Goal: Consume media (video, audio)

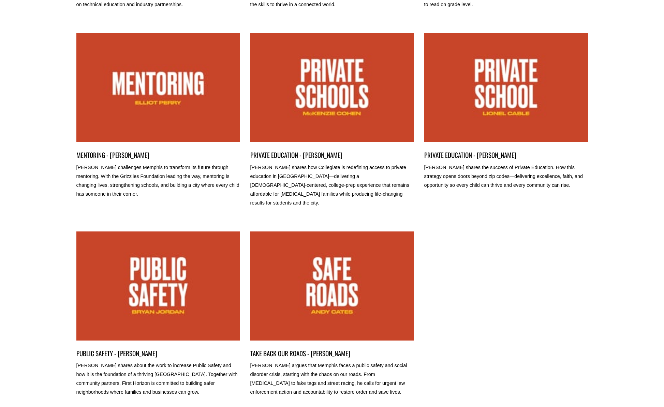
scroll to position [237, 0]
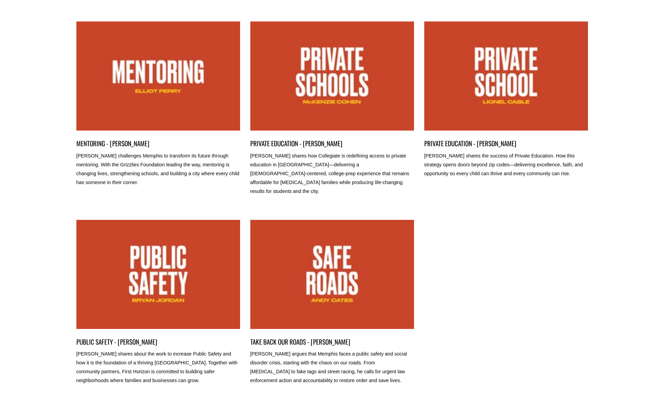
click at [147, 268] on link "PUBLIC SAFETY - BRYAN JORDAN" at bounding box center [158, 274] width 164 height 109
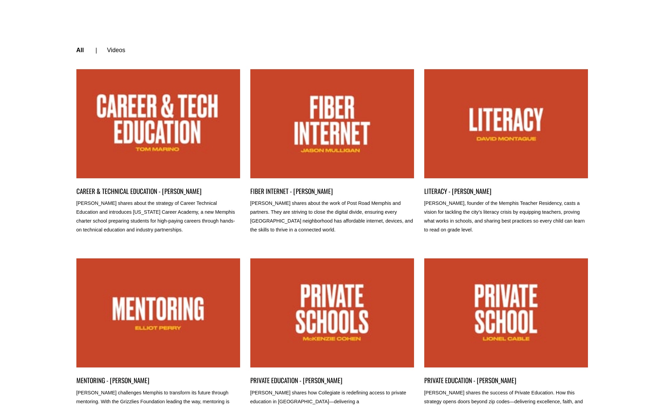
scroll to position [233, 0]
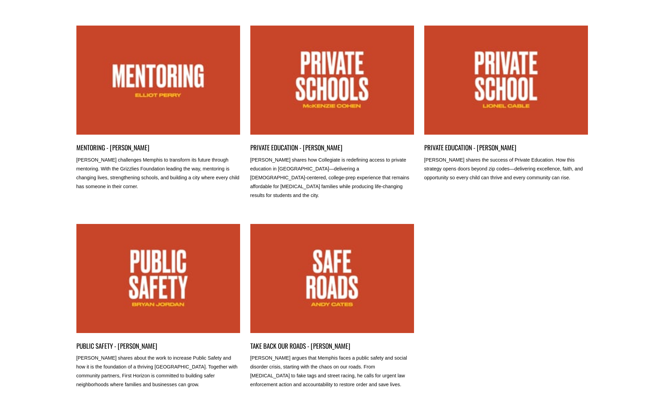
click at [172, 264] on link "PUBLIC SAFETY - BRYAN JORDAN" at bounding box center [158, 278] width 164 height 109
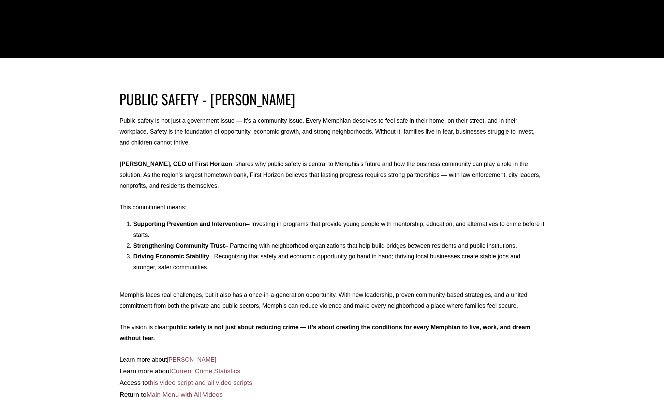
scroll to position [424, 0]
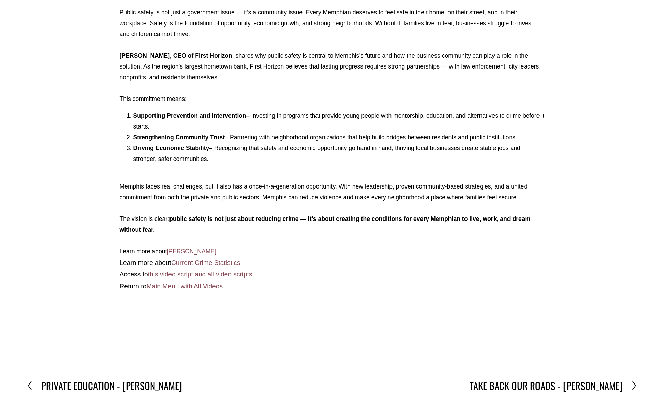
click at [212, 271] on link "this video script and all video scripts" at bounding box center [200, 274] width 104 height 7
